Goal: Information Seeking & Learning: Learn about a topic

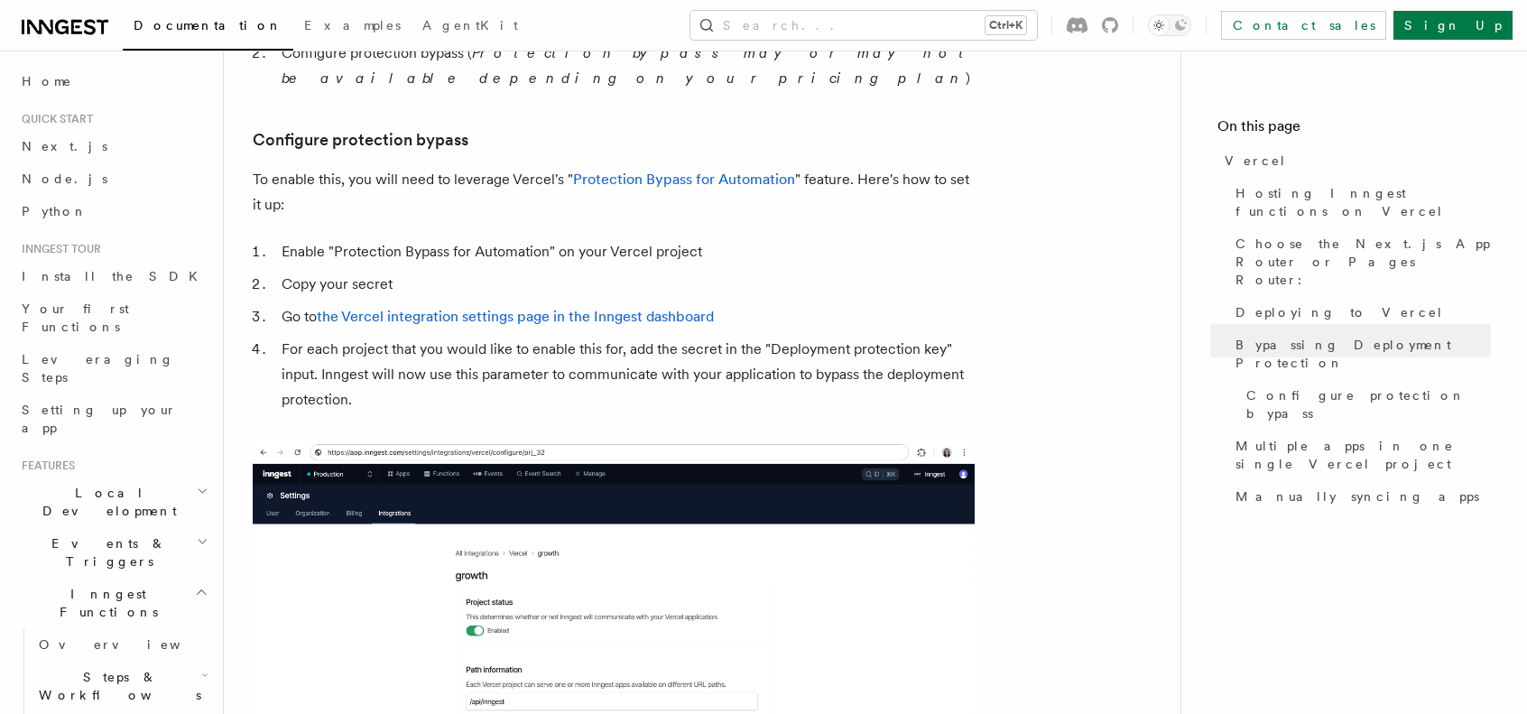
scroll to position [1635, 0]
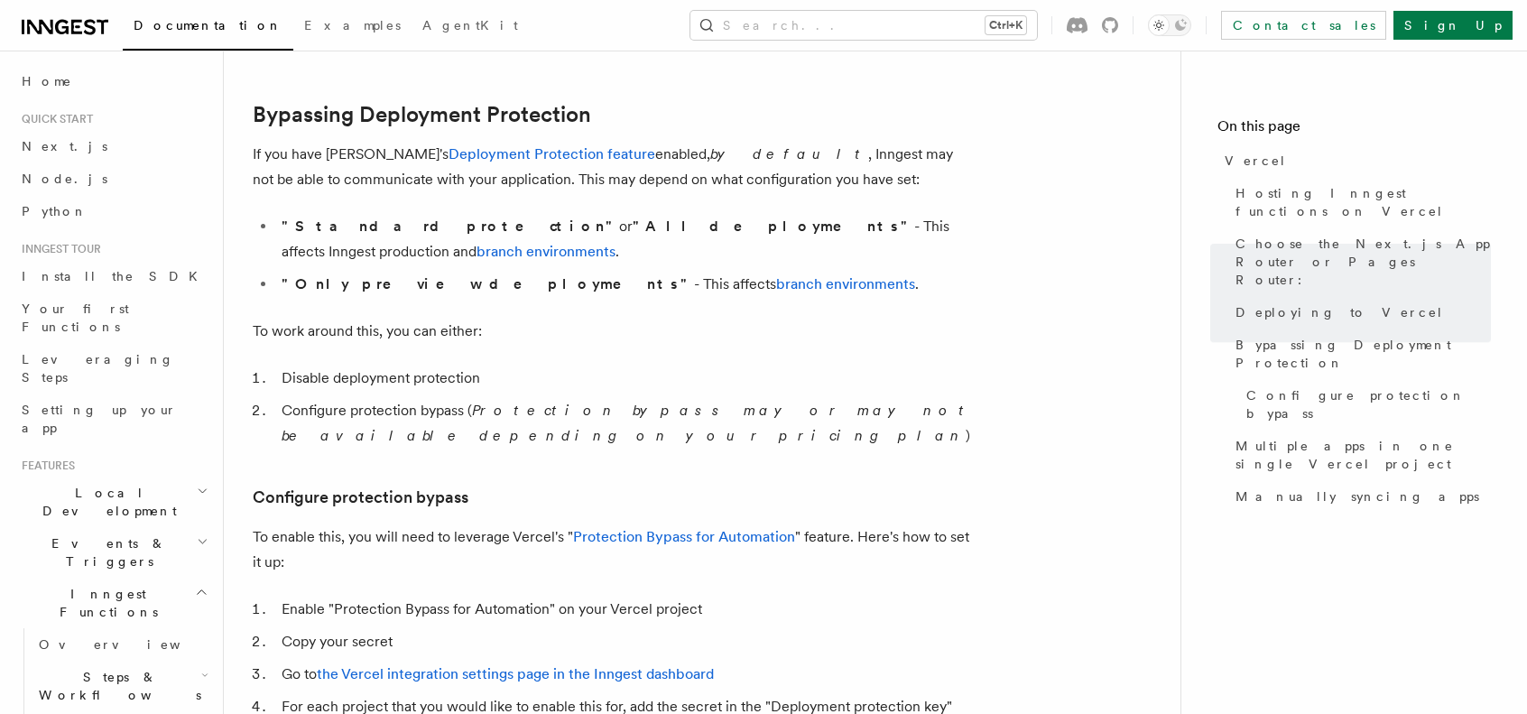
scroll to position [1332, 0]
